Goal: Task Accomplishment & Management: Manage account settings

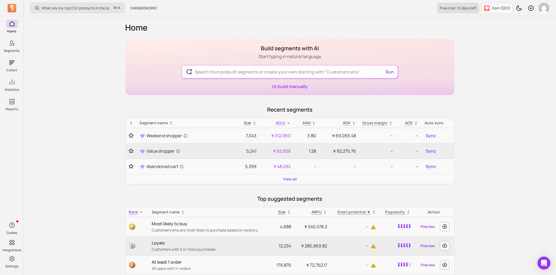
click at [464, 8] on p "Free trial: 13 days left" at bounding box center [457, 7] width 37 height 5
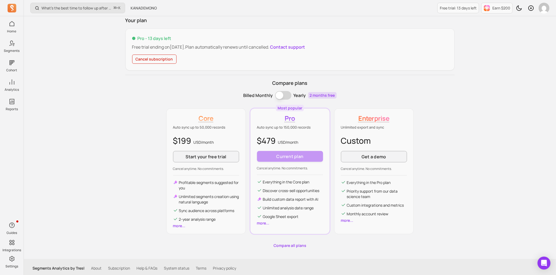
scroll to position [39, 0]
click at [540, 258] on body "Home Segments Cohort Analytics Reports Guides Integrations Settings What’s the …" at bounding box center [278, 118] width 556 height 315
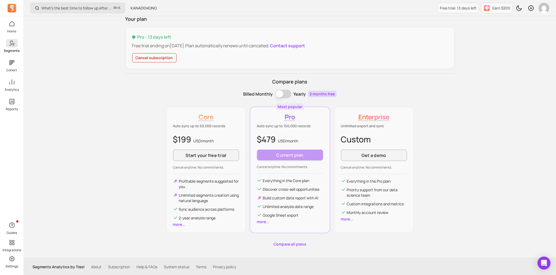
click at [12, 44] on icon at bounding box center [12, 43] width 6 height 6
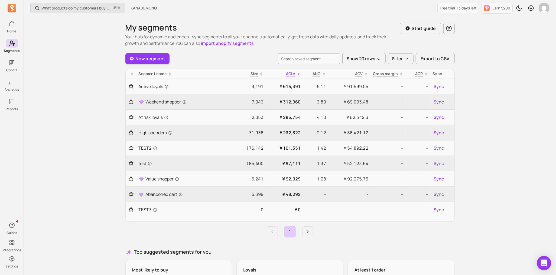
click at [543, 263] on icon "Open Intercom Messenger" at bounding box center [543, 263] width 6 height 7
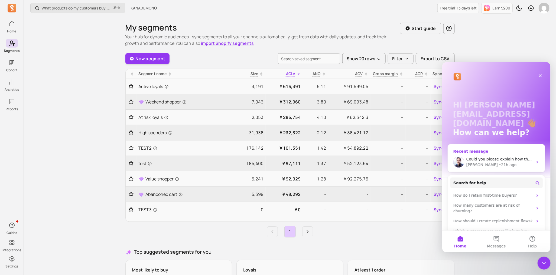
click at [494, 164] on div "[PERSON_NAME] • 21h ago" at bounding box center [499, 165] width 67 height 6
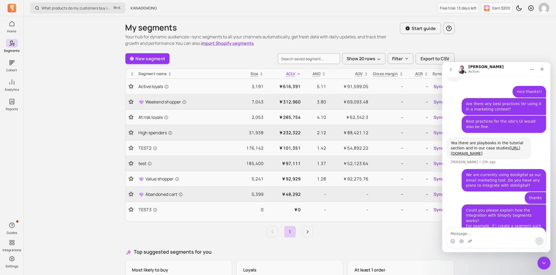
scroll to position [1858, 0]
